Goal: Task Accomplishment & Management: Complete application form

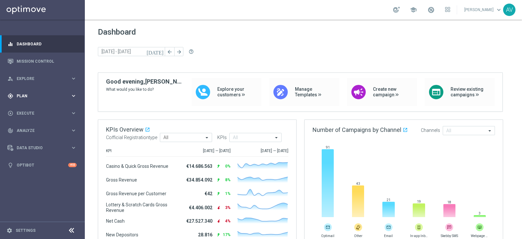
click at [27, 96] on span "Plan" at bounding box center [44, 96] width 54 height 4
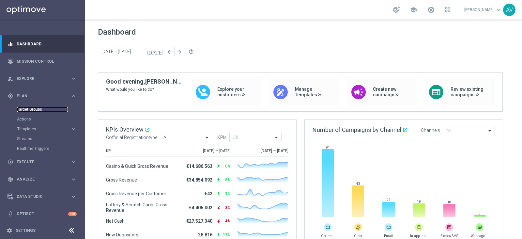
click at [33, 107] on link "Target Groups" at bounding box center [42, 109] width 51 height 5
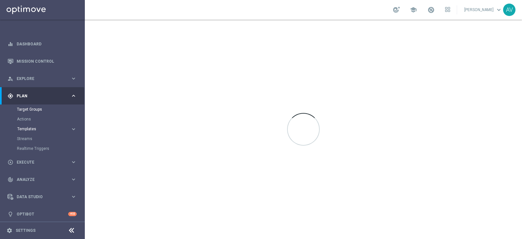
click at [25, 128] on span "Templates" at bounding box center [40, 129] width 47 height 4
click at [31, 139] on link "Optimail" at bounding box center [44, 138] width 48 height 5
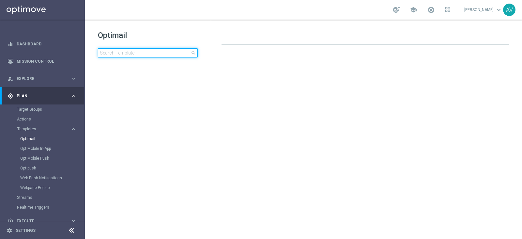
click at [128, 53] on input at bounding box center [148, 52] width 100 height 9
type input "e"
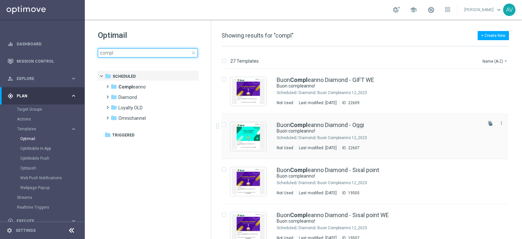
type input "compl"
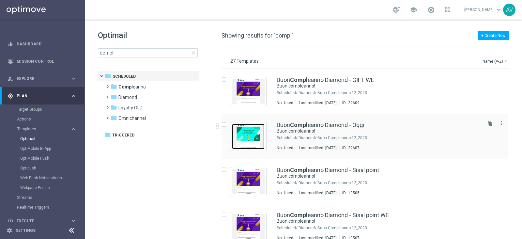
click at [249, 128] on img "Press SPACE to select this row." at bounding box center [248, 136] width 33 height 25
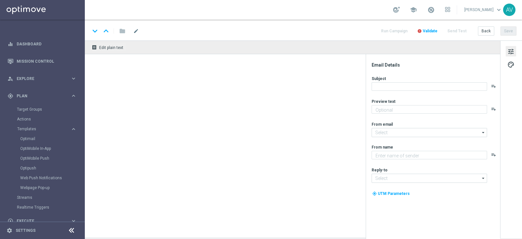
type textarea "Ti aspetta una sorpresa…"
type input "[EMAIL_ADDRESS][DOMAIN_NAME]"
type textarea "Sisal"
type input "[EMAIL_ADDRESS][DOMAIN_NAME]"
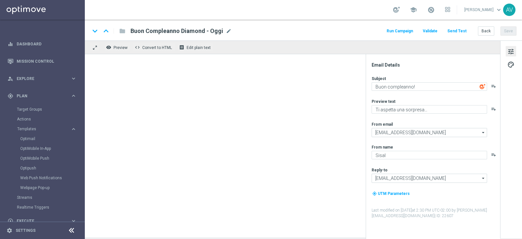
click at [397, 29] on button "Run Campaign" at bounding box center [400, 31] width 28 height 9
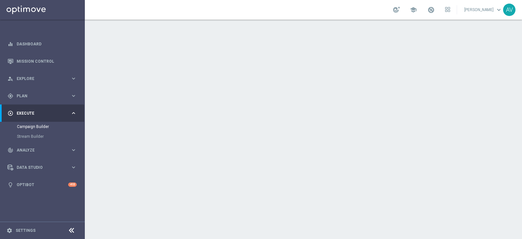
click at [221, 102] on span "Include All" at bounding box center [221, 102] width 19 height 5
click at [217, 102] on input "Include All" at bounding box center [214, 104] width 4 height 4
radio input "true"
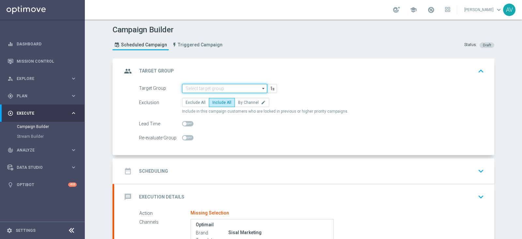
click at [220, 88] on input at bounding box center [224, 88] width 85 height 9
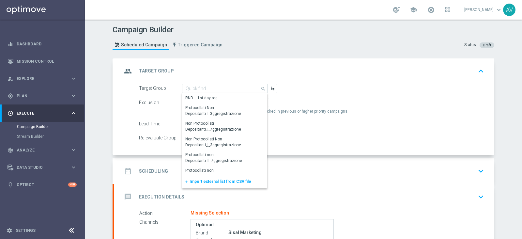
click at [311, 126] on div "Lead Time" at bounding box center [311, 123] width 355 height 9
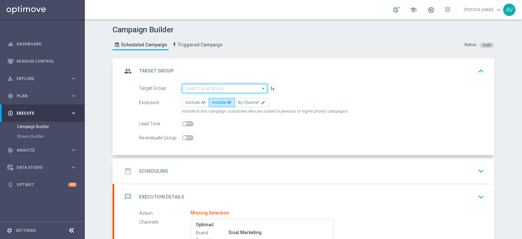
click at [202, 90] on input at bounding box center [224, 88] width 85 height 9
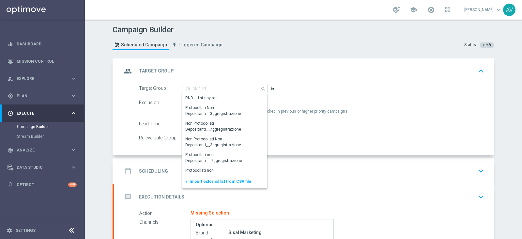
click at [338, 146] on div "Target Group search Drag here to set row groups Drag here to set column labels …" at bounding box center [304, 119] width 380 height 71
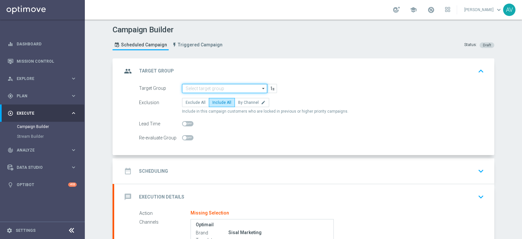
click at [228, 86] on input at bounding box center [224, 88] width 85 height 9
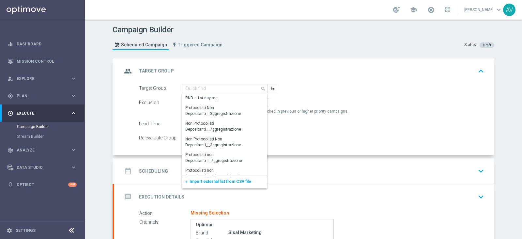
click at [198, 180] on span "Import external list from CSV file" at bounding box center [221, 181] width 62 height 5
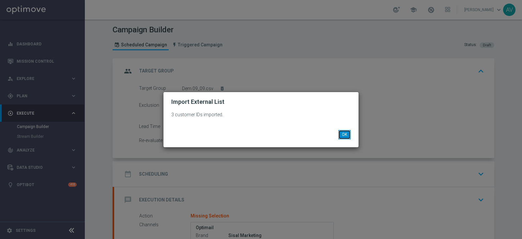
click at [343, 133] on button "OK" at bounding box center [344, 134] width 12 height 9
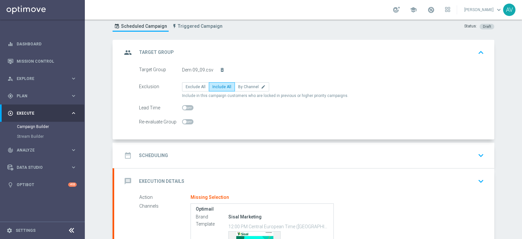
scroll to position [104, 0]
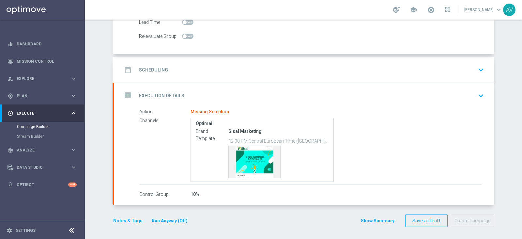
click at [194, 65] on div "date_range Scheduling keyboard_arrow_down" at bounding box center [304, 70] width 365 height 12
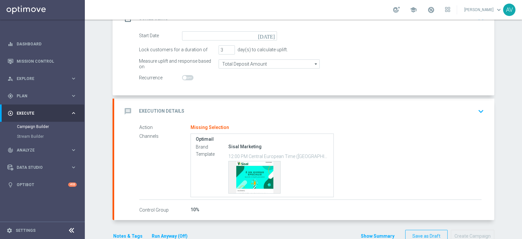
click at [269, 33] on icon "[DATE]" at bounding box center [267, 34] width 19 height 7
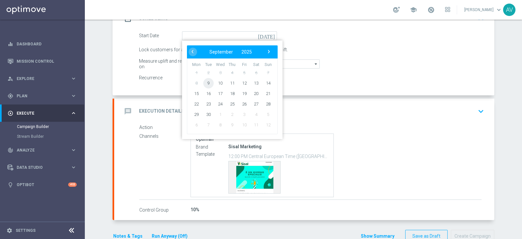
click at [204, 84] on span "9" at bounding box center [208, 83] width 10 height 10
type input "[DATE]"
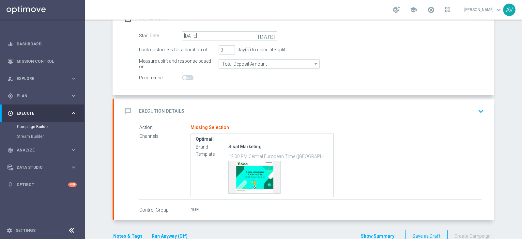
click at [122, 29] on div "date_range Scheduling keyboard_arrow_up" at bounding box center [304, 18] width 380 height 25
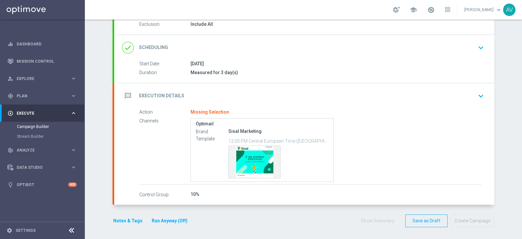
click at [126, 93] on icon "message" at bounding box center [128, 96] width 12 height 12
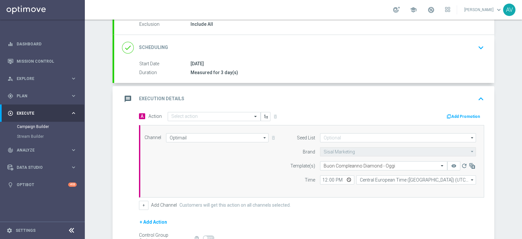
scroll to position [85, 0]
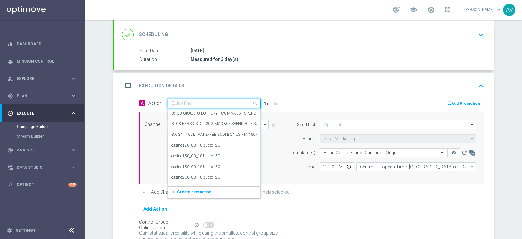
click at [206, 104] on input "text" at bounding box center [207, 104] width 73 height 6
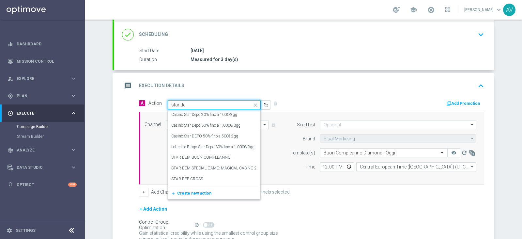
type input "star dem"
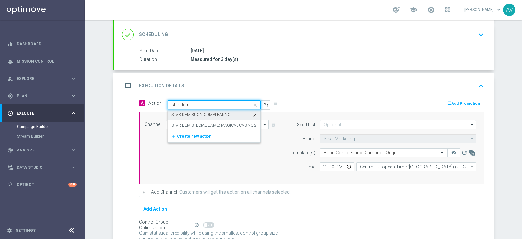
click at [192, 112] on label "STAR DEM BUON COMPLEANNO" at bounding box center [200, 115] width 59 height 6
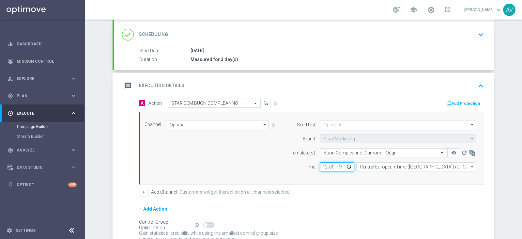
click at [322, 167] on input "12:00" at bounding box center [337, 166] width 34 height 9
type input "16:32"
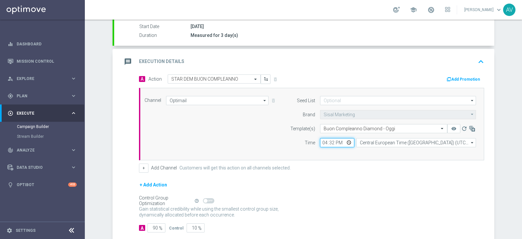
scroll to position [114, 0]
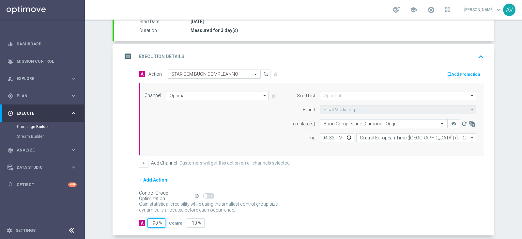
click at [155, 222] on input "90" at bounding box center [157, 222] width 18 height 9
type input "9"
type input "91"
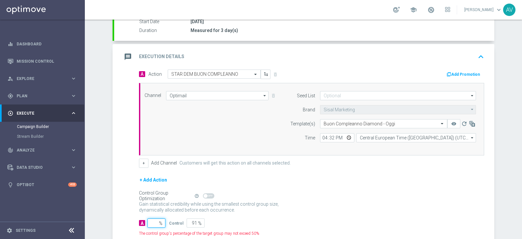
type input "100"
type input "1"
type input "99"
type input "10"
type input "90"
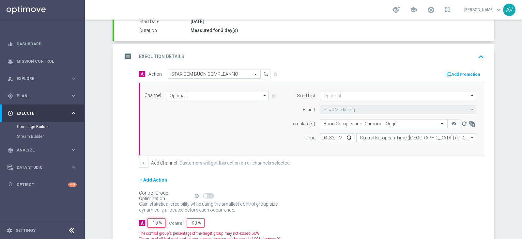
type input "100"
type input "0"
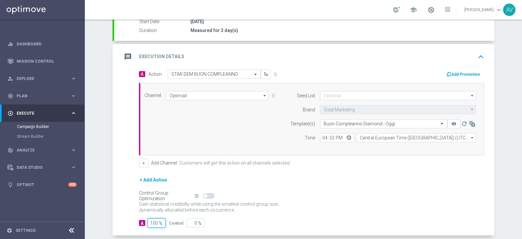
type input "100"
click at [331, 137] on input "16:32" at bounding box center [337, 137] width 34 height 9
click at [327, 136] on input "16:32" at bounding box center [337, 137] width 34 height 9
type input "16:35"
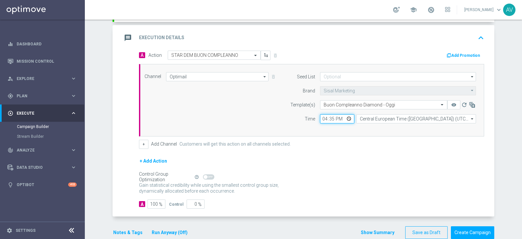
scroll to position [141, 0]
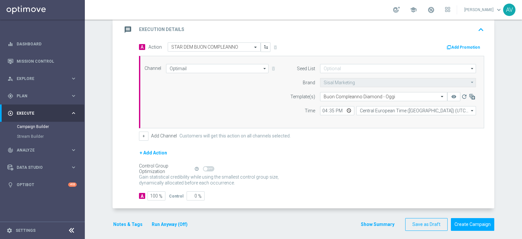
click at [119, 222] on button "Notes & Tags" at bounding box center [128, 224] width 31 height 8
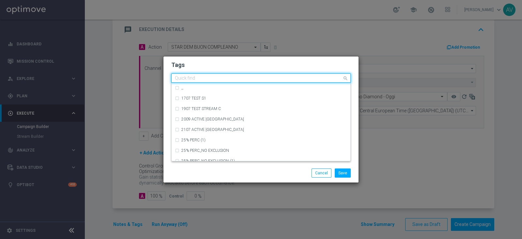
click at [210, 77] on input "text" at bounding box center [258, 79] width 167 height 6
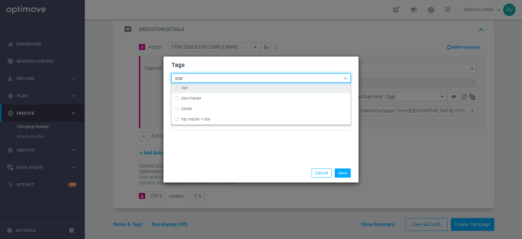
click at [194, 87] on div "star" at bounding box center [264, 88] width 166 height 4
type input "star"
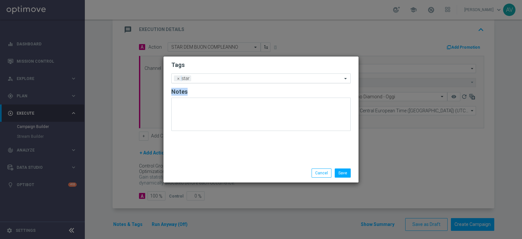
drag, startPoint x: 250, startPoint y: 145, endPoint x: 229, endPoint y: 79, distance: 69.0
click at [229, 79] on div "Tags Add a new tag × star Notes" at bounding box center [261, 109] width 195 height 107
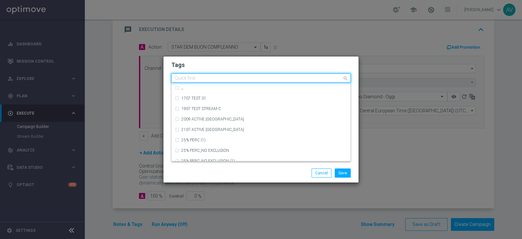
click at [229, 79] on input "text" at bounding box center [258, 79] width 167 height 6
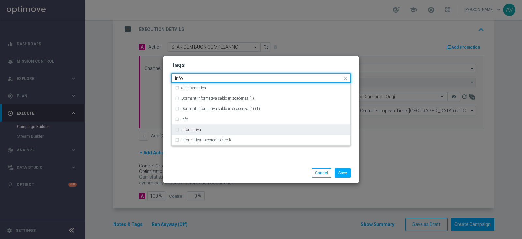
click at [179, 131] on div "informativa" at bounding box center [261, 129] width 172 height 10
type input "info"
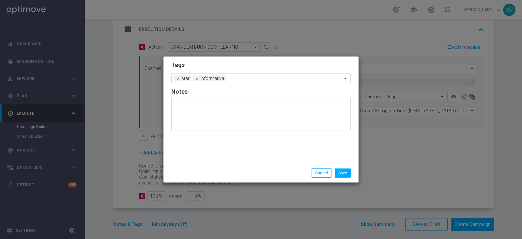
click at [230, 157] on div "Tags Add a new tag × star × informativa Notes" at bounding box center [261, 109] width 195 height 107
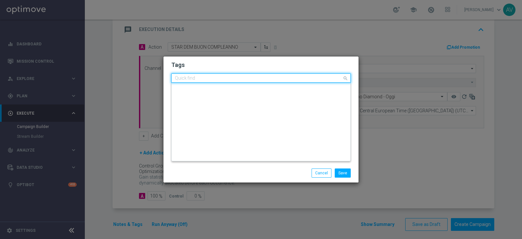
scroll to position [0, 0]
click at [264, 76] on input "text" at bounding box center [258, 79] width 167 height 6
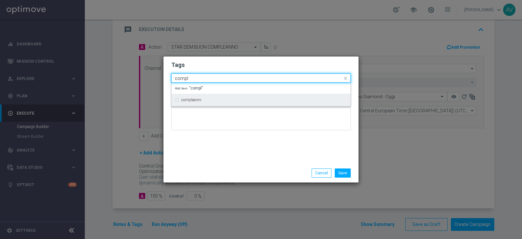
click at [219, 102] on div "compleanni" at bounding box center [261, 100] width 172 height 10
type input "compl"
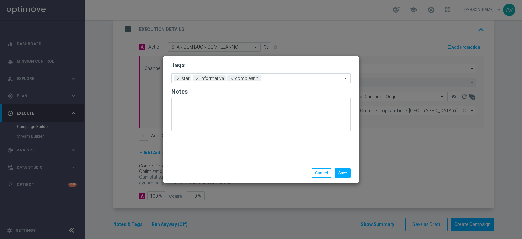
click at [242, 152] on div "Tags Add a new tag × star × informativa × compleanni Notes" at bounding box center [261, 109] width 195 height 107
click at [343, 172] on button "Save" at bounding box center [343, 172] width 16 height 9
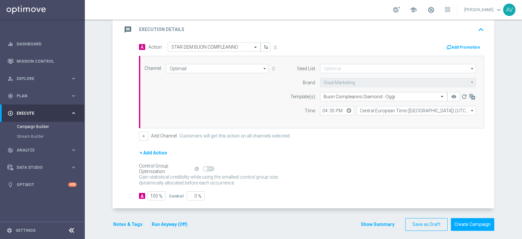
click at [126, 36] on div "message Execution Details keyboard_arrow_up" at bounding box center [304, 29] width 380 height 25
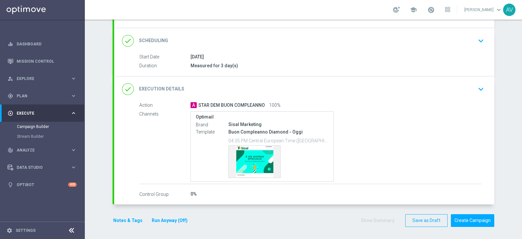
scroll to position [78, 0]
click at [481, 220] on button "Create Campaign" at bounding box center [472, 220] width 43 height 13
